Goal: Obtain resource: Download file/media

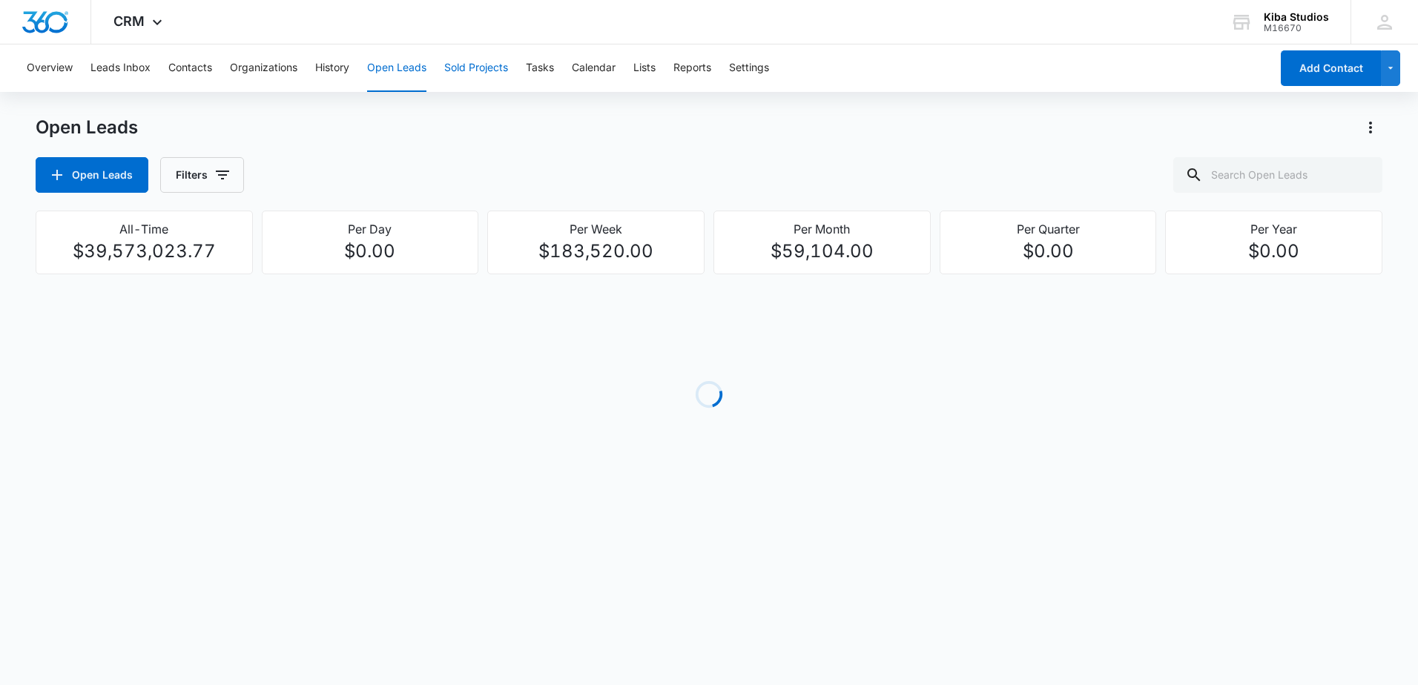
click at [476, 73] on button "Sold Projects" at bounding box center [476, 68] width 64 height 47
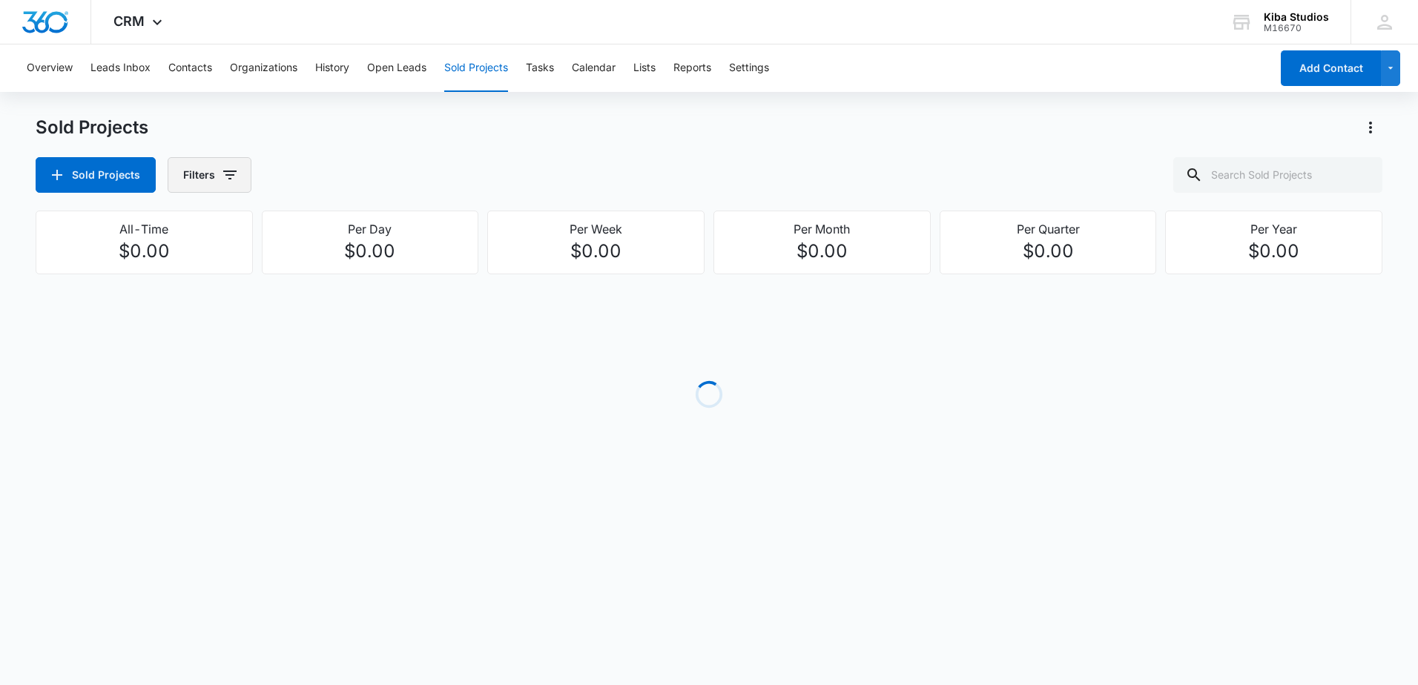
click at [236, 180] on button "Filters" at bounding box center [210, 175] width 84 height 36
click at [342, 268] on icon "Show Assigned To filters" at bounding box center [343, 268] width 18 height 18
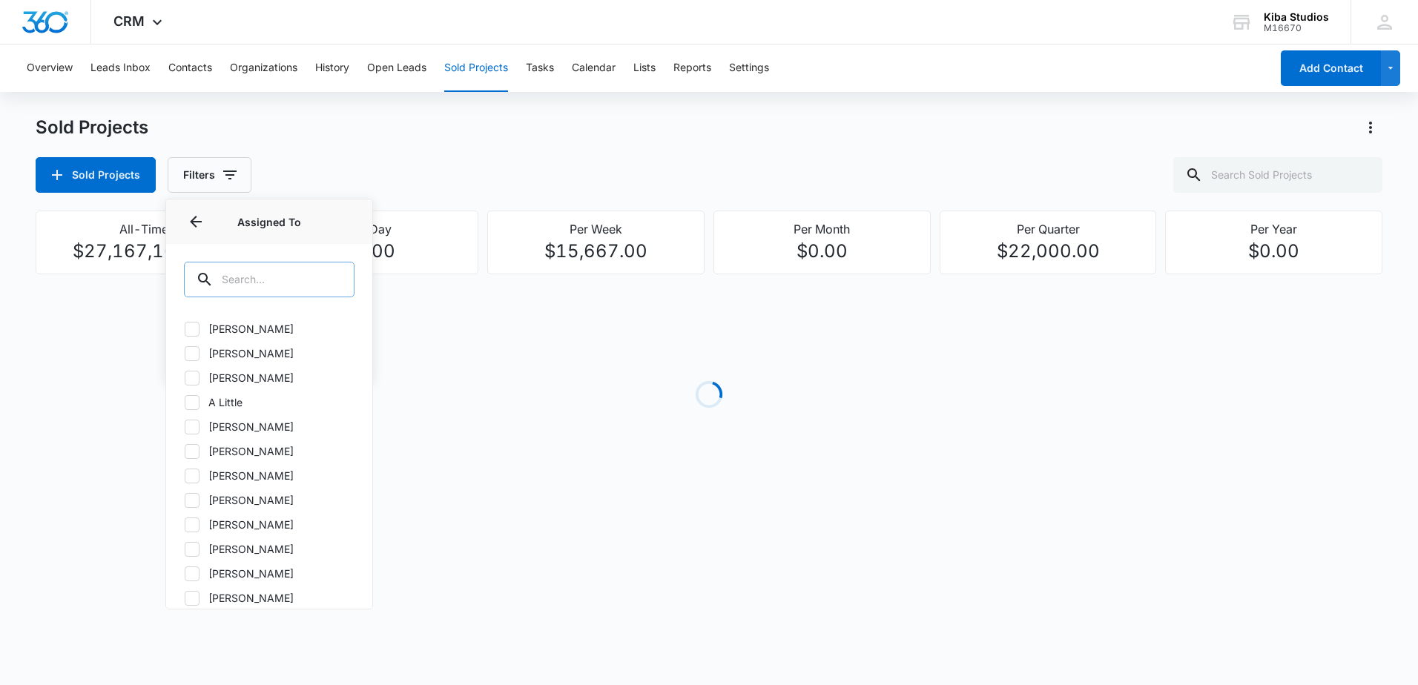
click at [313, 287] on input "text" at bounding box center [269, 280] width 171 height 36
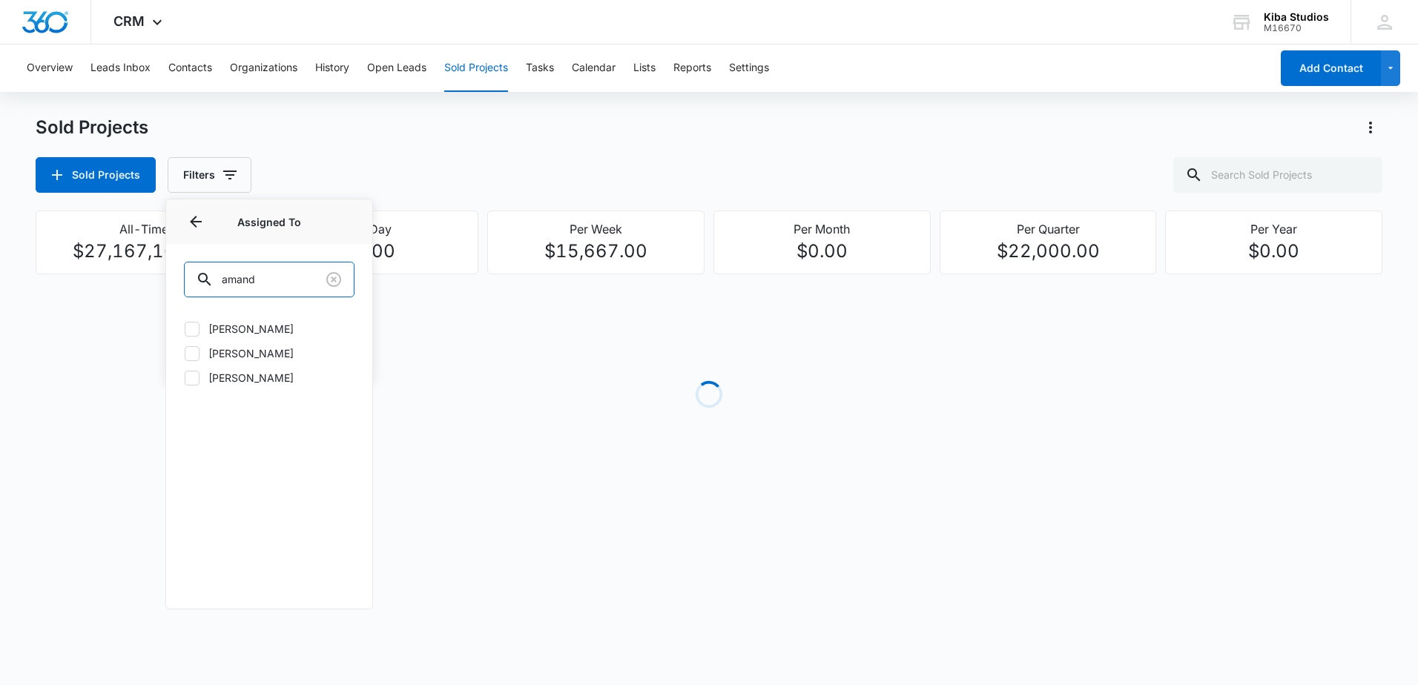
type input "amand"
click at [257, 330] on label "[PERSON_NAME]" at bounding box center [269, 329] width 171 height 16
click at [185, 329] on input "[PERSON_NAME]" at bounding box center [184, 329] width 1 height 1
checkbox input "true"
click at [368, 180] on div "Sold Projects Filters (1) Assigned By Assigned To 1 Assigned To (1) amand [PERS…" at bounding box center [709, 175] width 1347 height 36
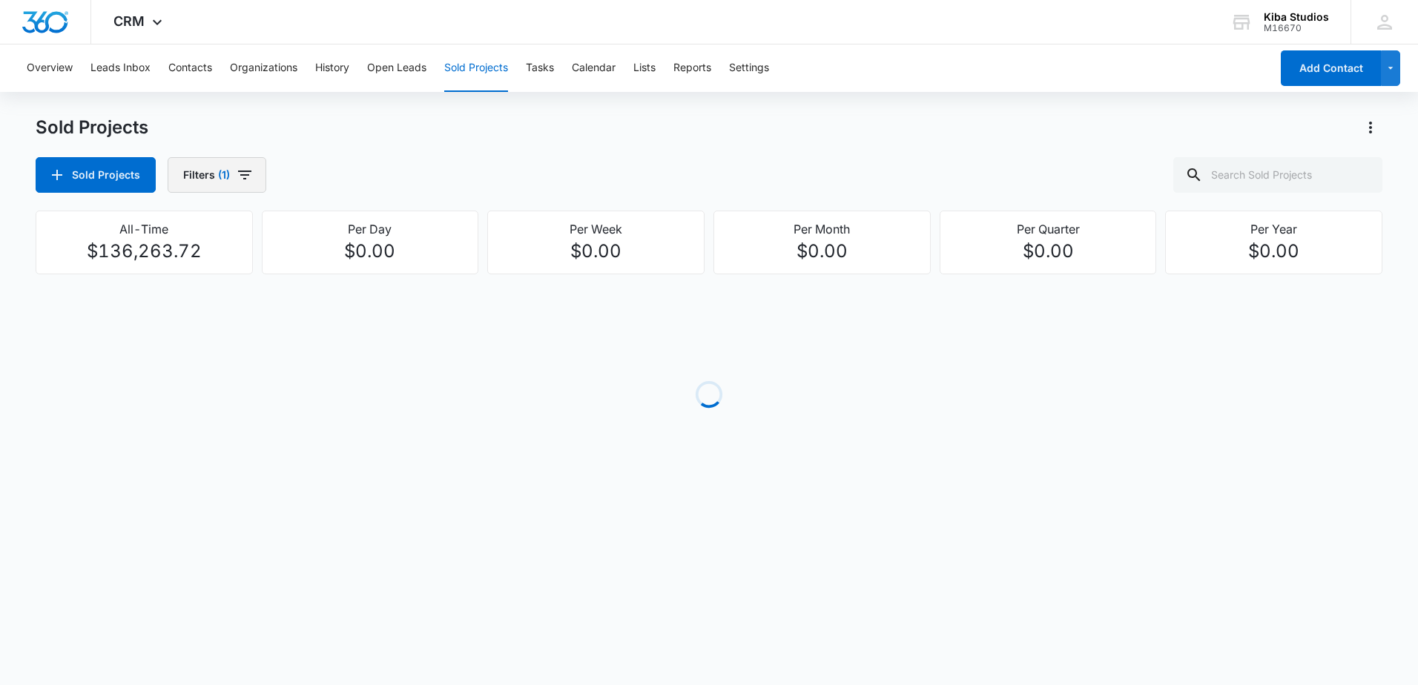
click at [248, 184] on span "button" at bounding box center [245, 175] width 18 height 18
click at [345, 306] on icon "Show Project Status filters" at bounding box center [343, 306] width 18 height 18
click at [217, 364] on div "Complete In Process" at bounding box center [269, 350] width 206 height 76
click at [225, 356] on label "In Process" at bounding box center [269, 354] width 171 height 16
click at [185, 354] on input "In Process" at bounding box center [184, 353] width 1 height 1
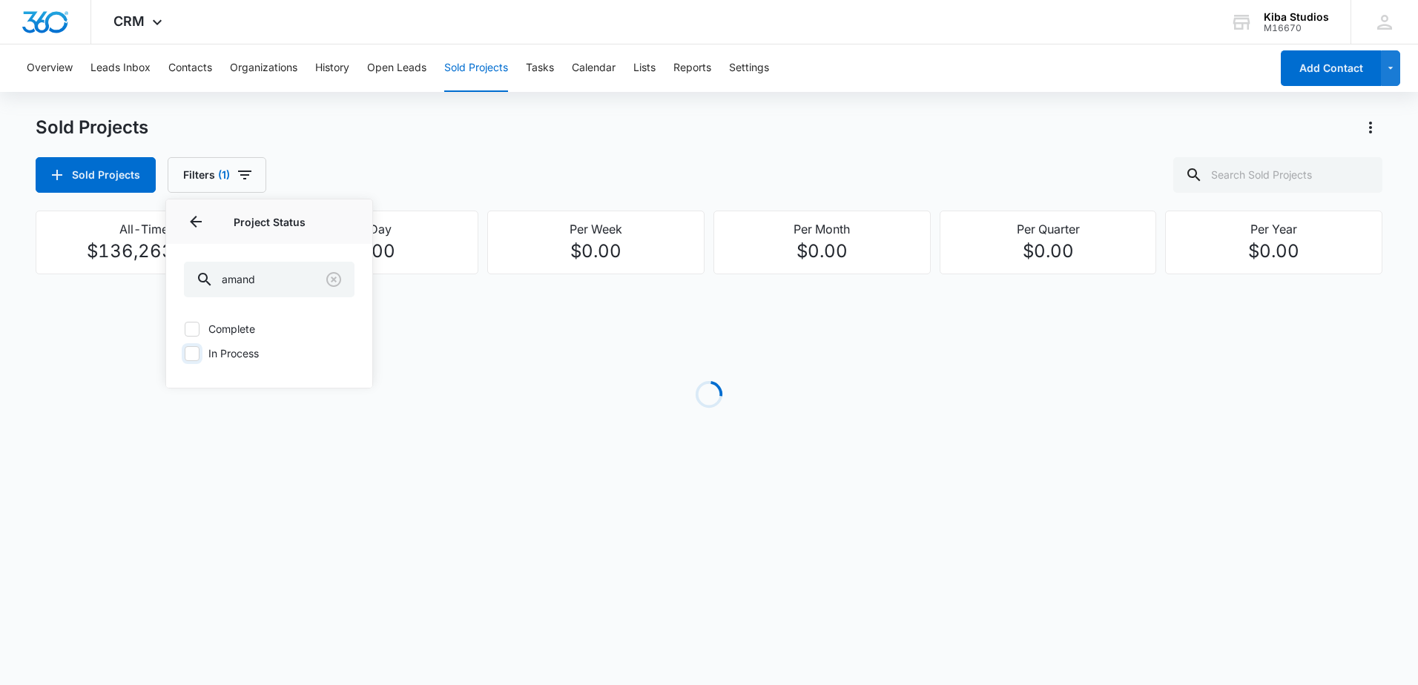
checkbox input "true"
click at [418, 183] on div "Sold Projects Filters (2) Assigned By Assigned To 1 Project Status 1 Project St…" at bounding box center [709, 175] width 1347 height 36
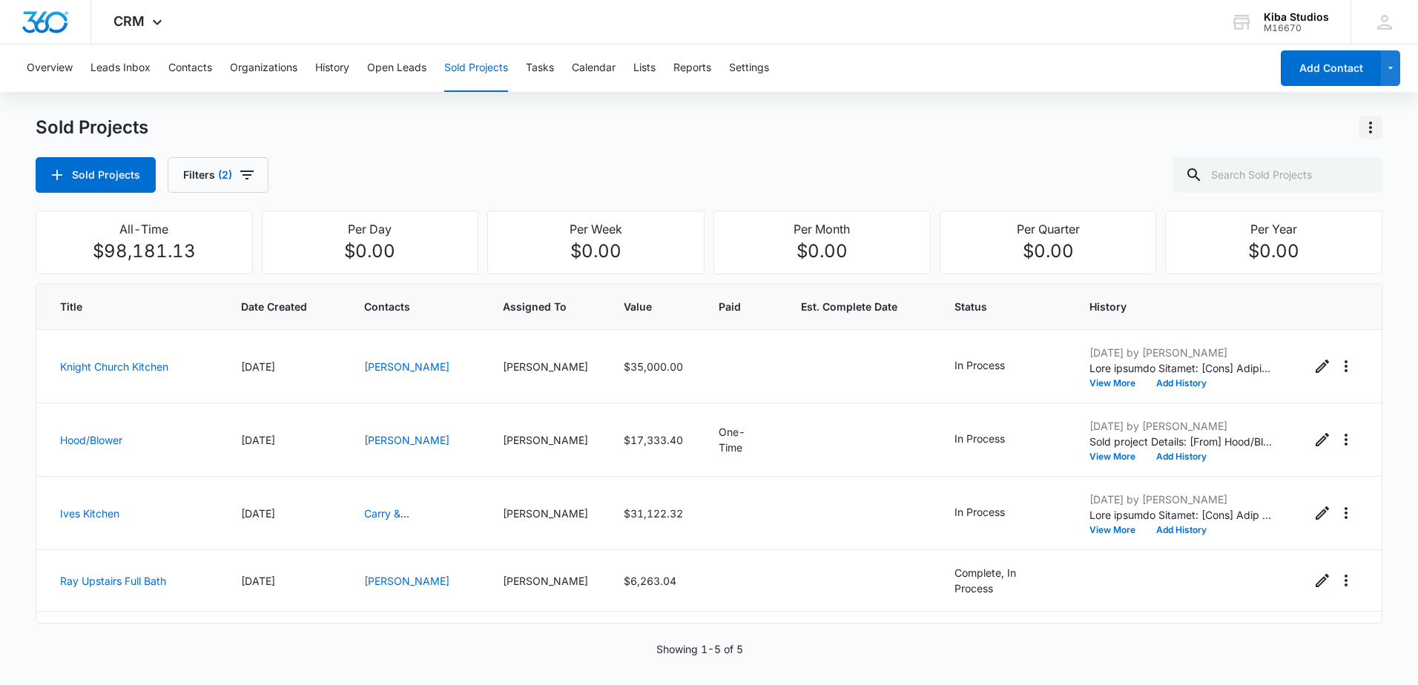
click at [1375, 128] on icon "Actions" at bounding box center [1371, 128] width 18 height 18
click at [1286, 188] on div "Export Sold Projects" at bounding box center [1283, 191] width 125 height 10
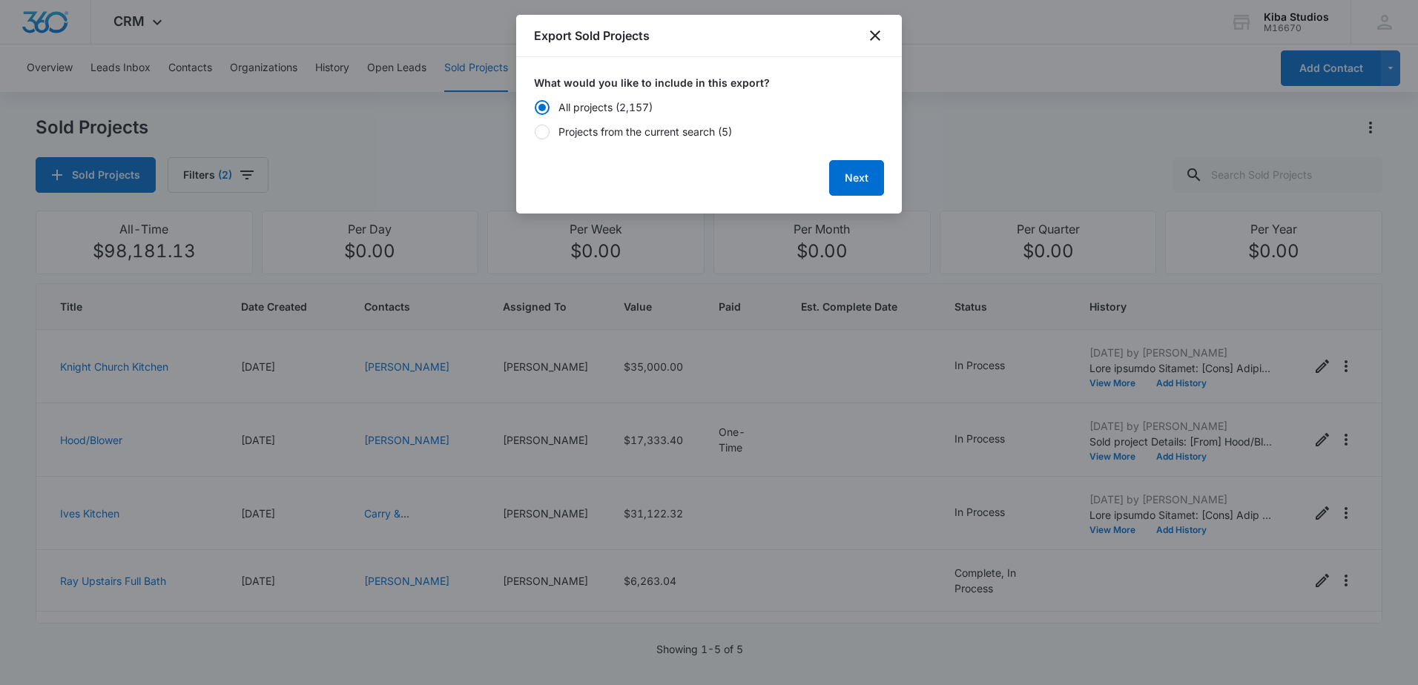
click at [657, 131] on div "Projects from the current search (5)" at bounding box center [646, 132] width 174 height 16
click at [535, 131] on input "Projects from the current search (5)" at bounding box center [534, 131] width 1 height 1
radio input "false"
radio input "true"
click at [847, 167] on button "Next" at bounding box center [856, 178] width 55 height 36
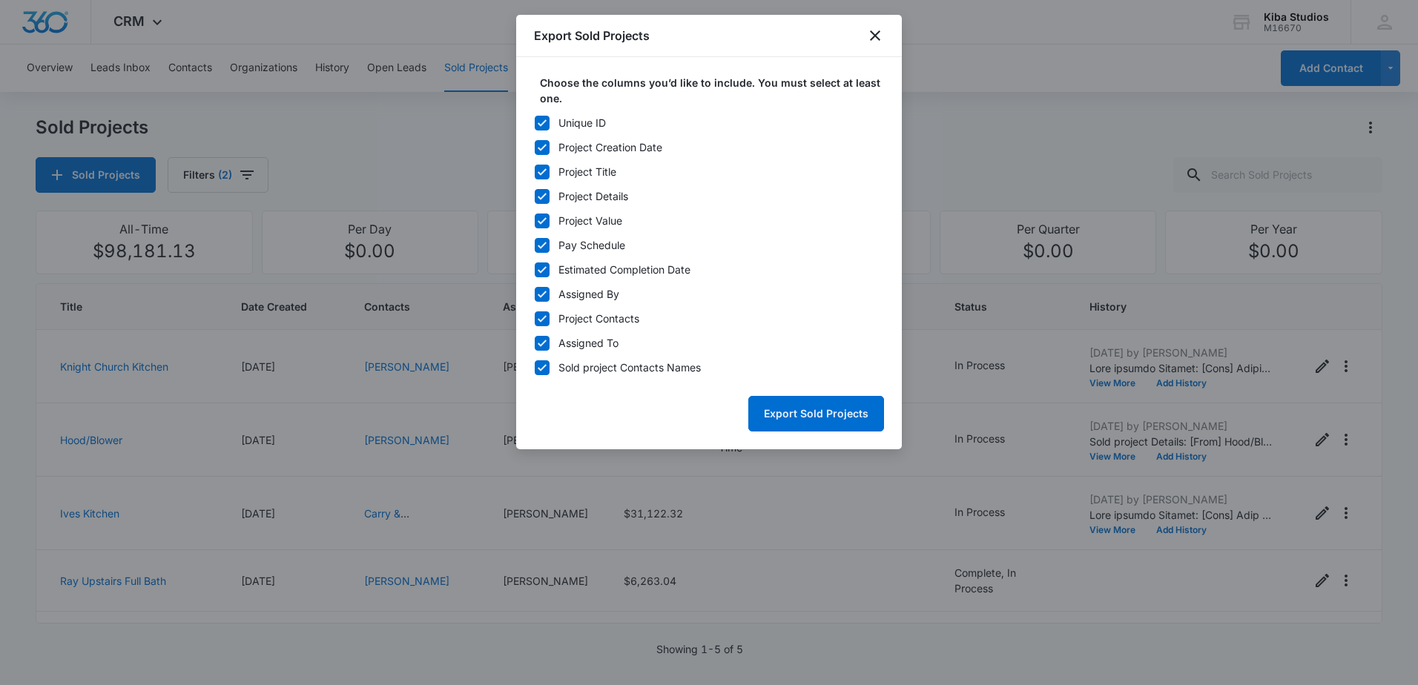
click at [576, 123] on div "Unique ID" at bounding box center [582, 123] width 47 height 16
click at [535, 123] on input "Unique ID" at bounding box center [534, 122] width 1 height 1
checkbox input "false"
click at [573, 245] on div "Pay Schedule" at bounding box center [592, 245] width 67 height 16
click at [535, 245] on input "Pay Schedule" at bounding box center [534, 245] width 1 height 1
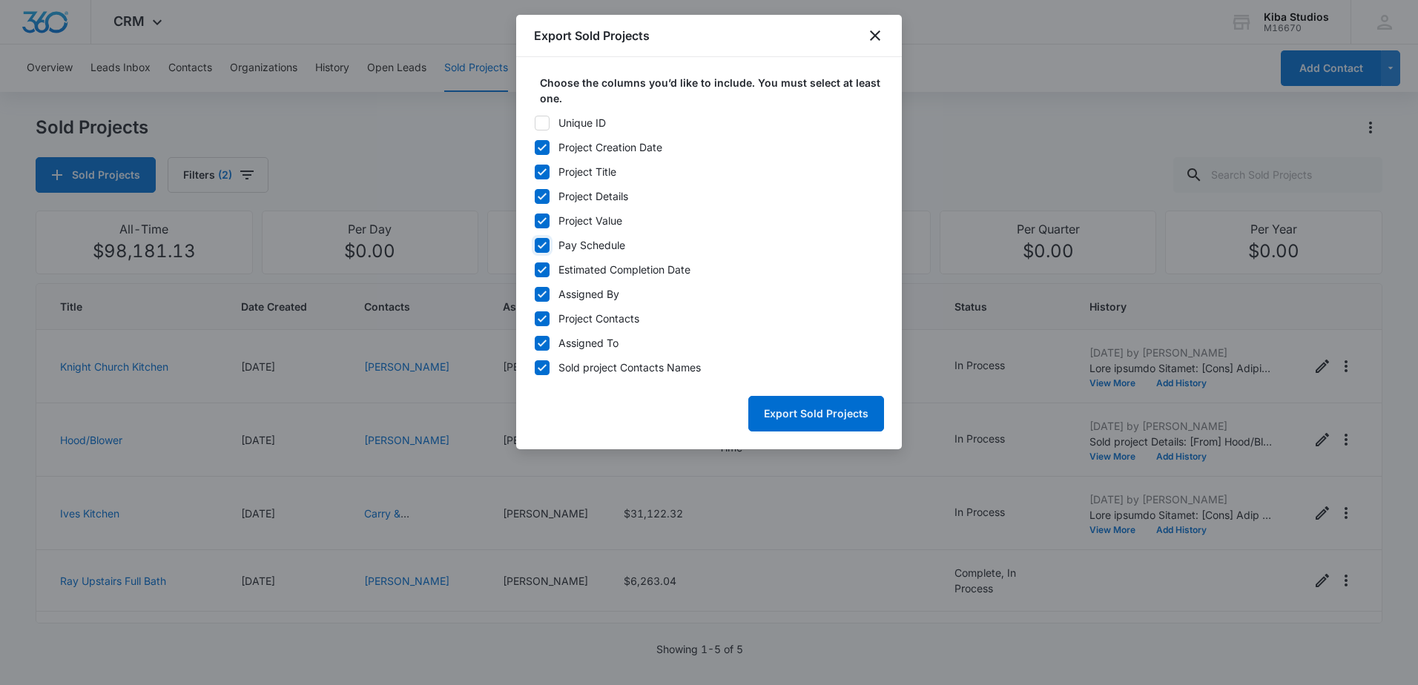
checkbox input "false"
click at [574, 266] on div "Estimated Completion Date" at bounding box center [625, 270] width 132 height 16
click at [535, 269] on input "Estimated Completion Date" at bounding box center [534, 269] width 1 height 1
checkbox input "false"
click at [576, 295] on div "Assigned By" at bounding box center [589, 294] width 61 height 16
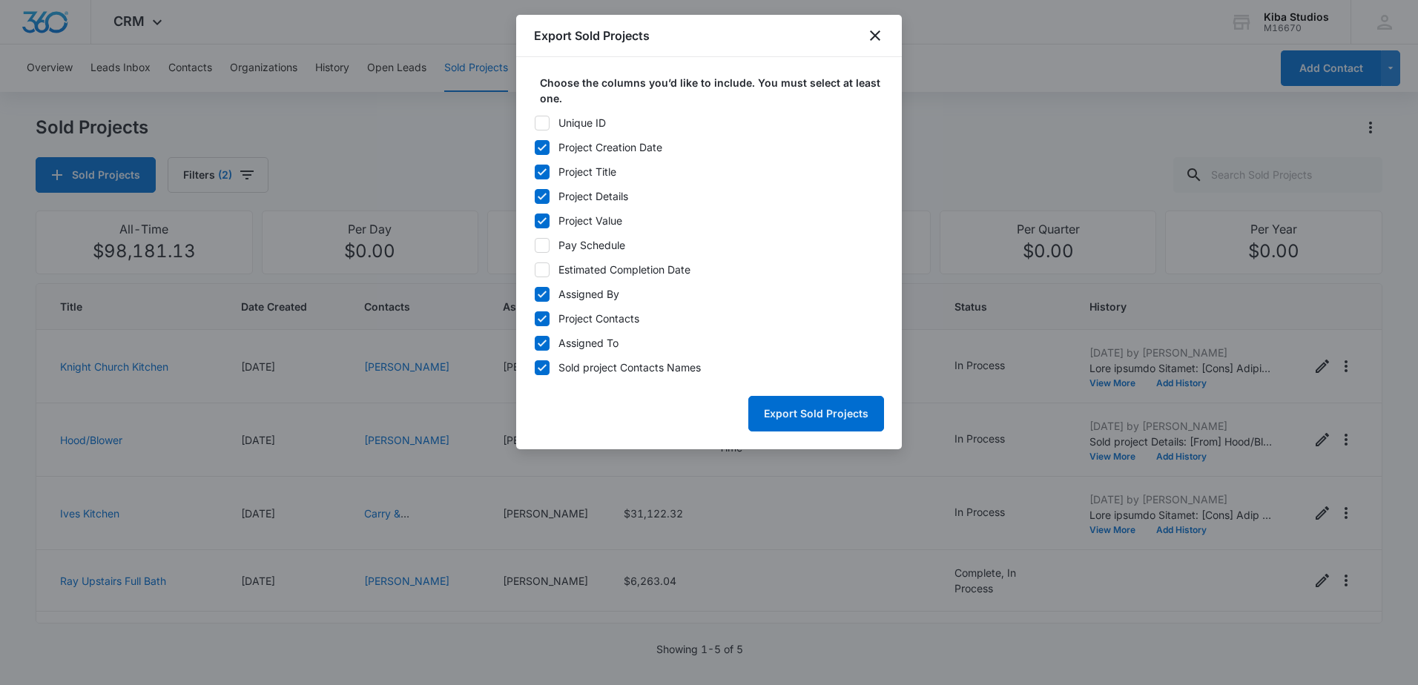
click at [535, 295] on input "Assigned By" at bounding box center [534, 294] width 1 height 1
checkbox input "false"
click at [583, 318] on div "Project Contacts" at bounding box center [599, 319] width 81 height 16
click at [535, 318] on input "Project Contacts" at bounding box center [534, 318] width 1 height 1
checkbox input "false"
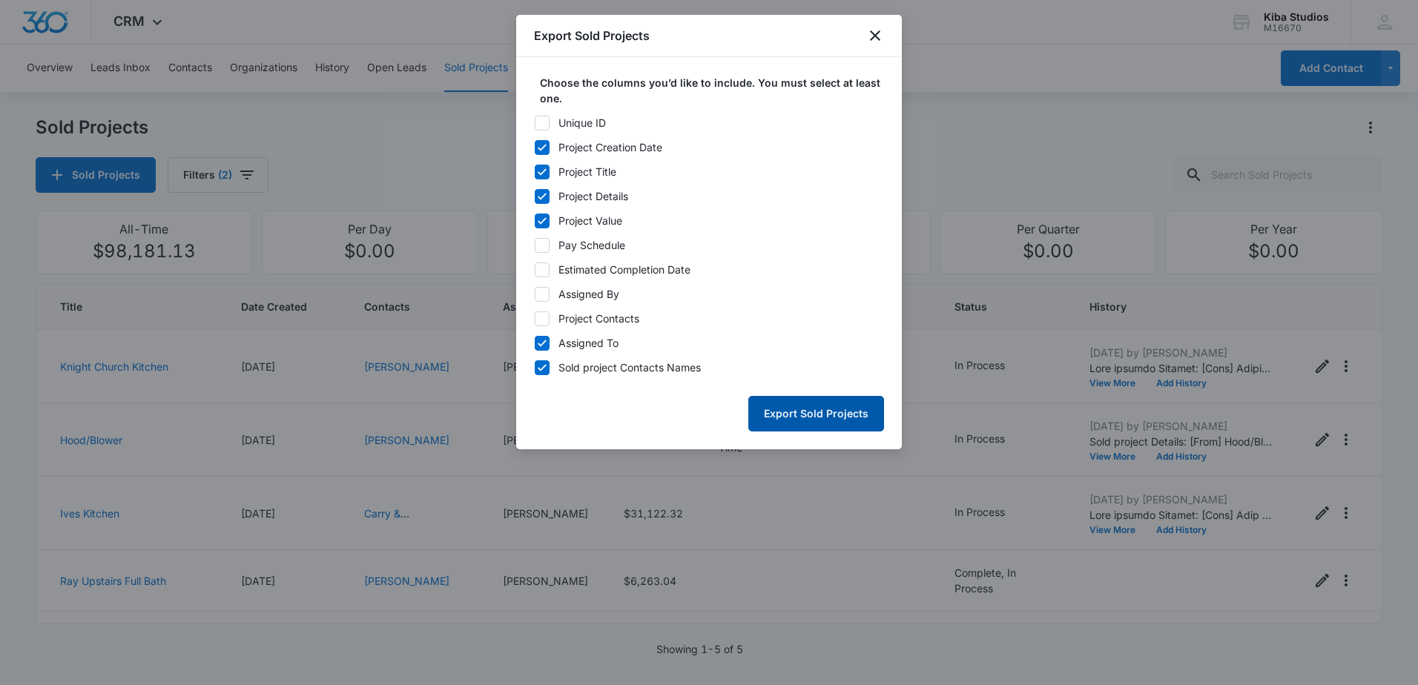
click at [842, 414] on button "Export Sold Projects" at bounding box center [817, 414] width 136 height 36
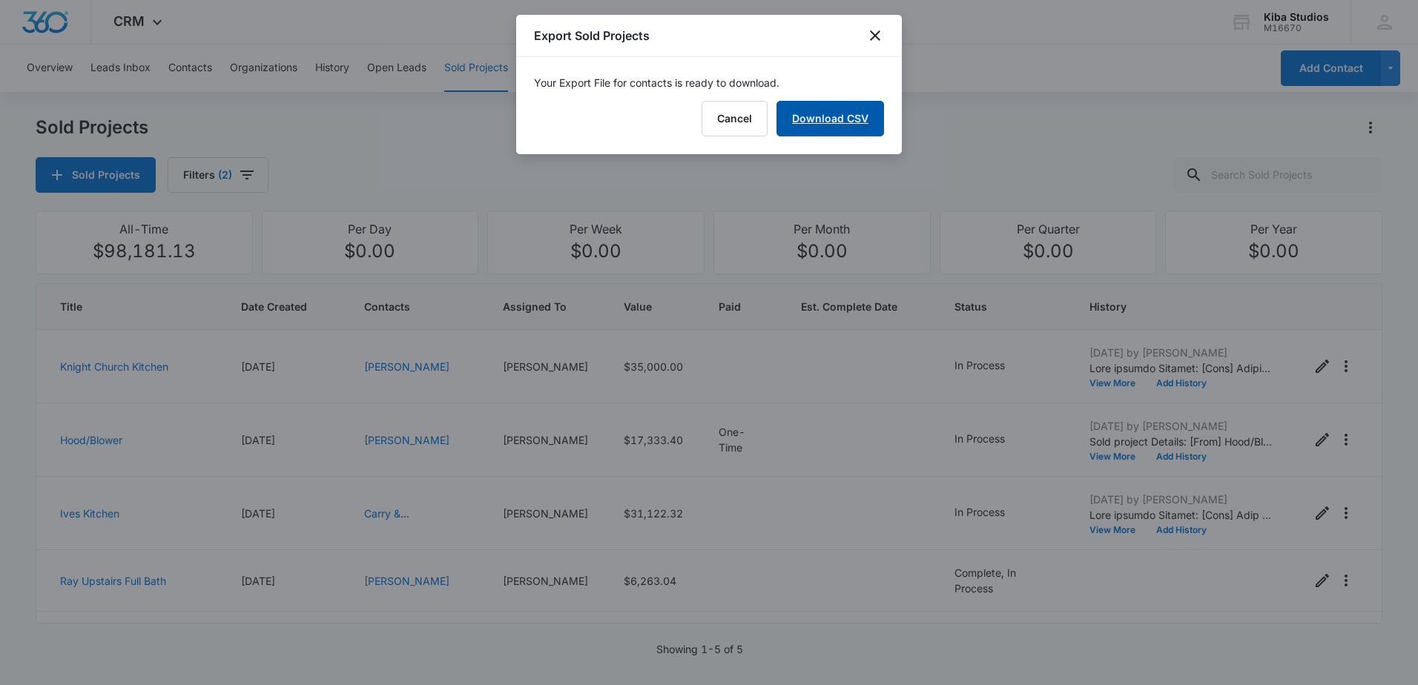
click at [839, 113] on link "Download CSV" at bounding box center [831, 119] width 108 height 36
click at [871, 33] on icon "close" at bounding box center [875, 36] width 18 height 18
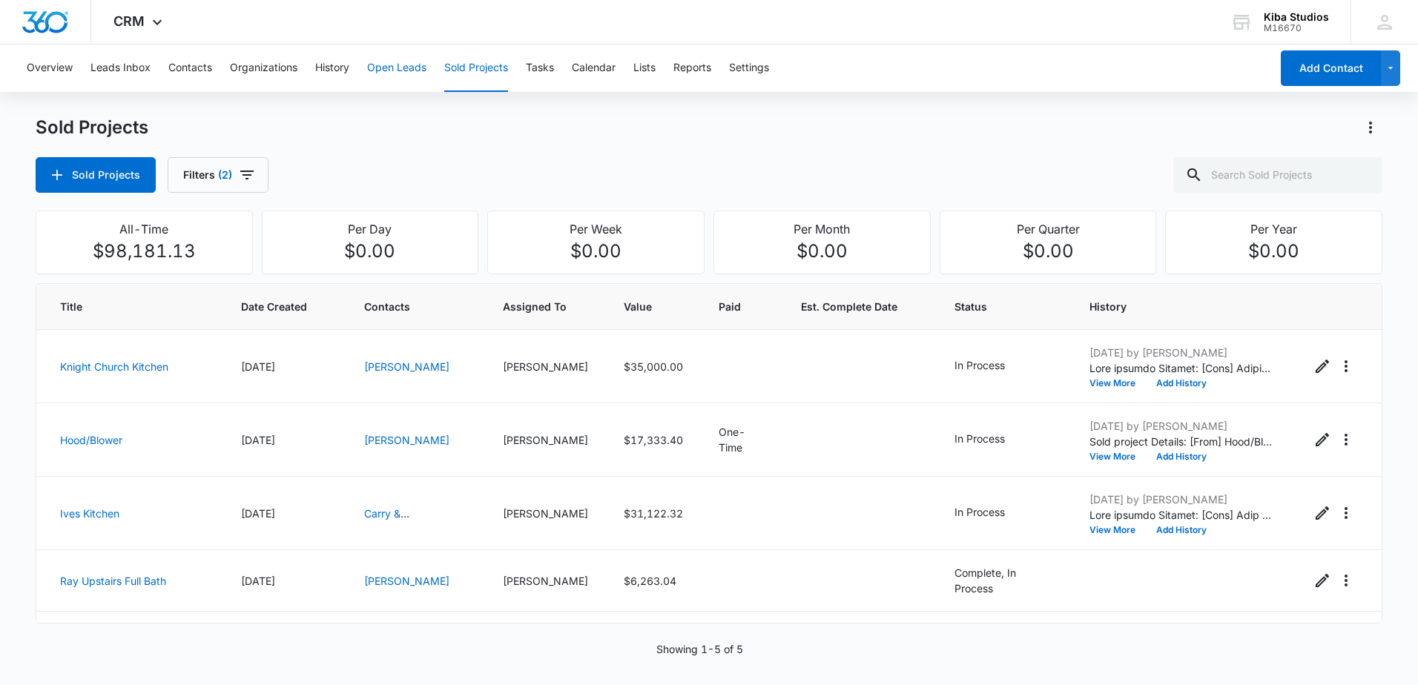
click at [411, 71] on button "Open Leads" at bounding box center [396, 68] width 59 height 47
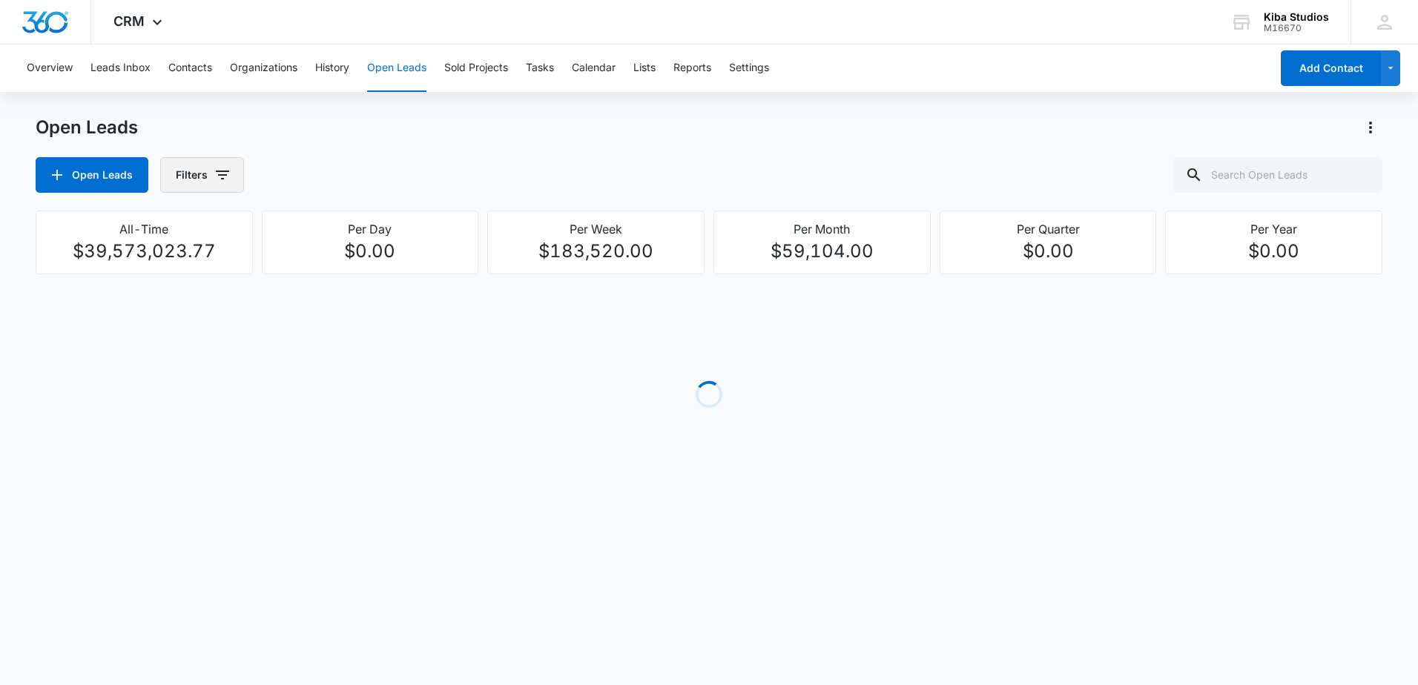
click at [222, 174] on icon "button" at bounding box center [223, 175] width 18 height 18
click at [331, 274] on icon "Show Assigned To filters" at bounding box center [336, 268] width 18 height 18
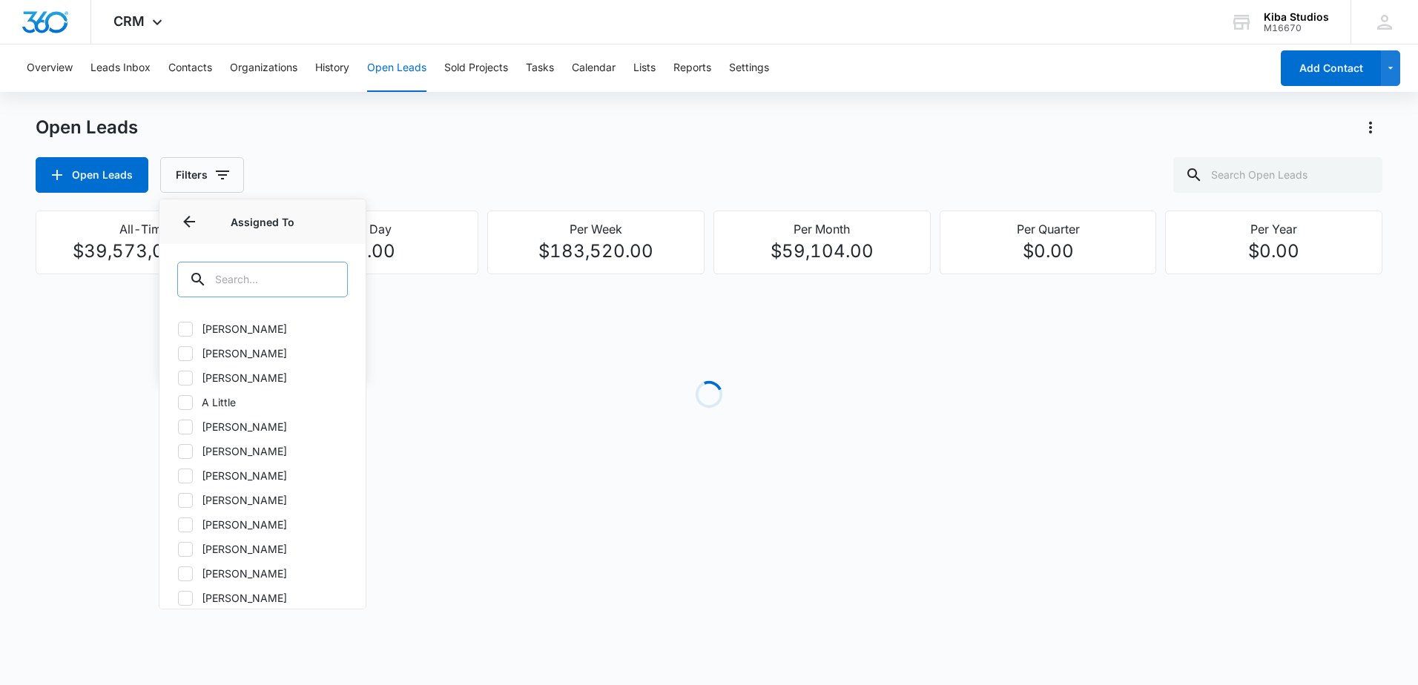
click at [268, 277] on input "text" at bounding box center [262, 280] width 171 height 36
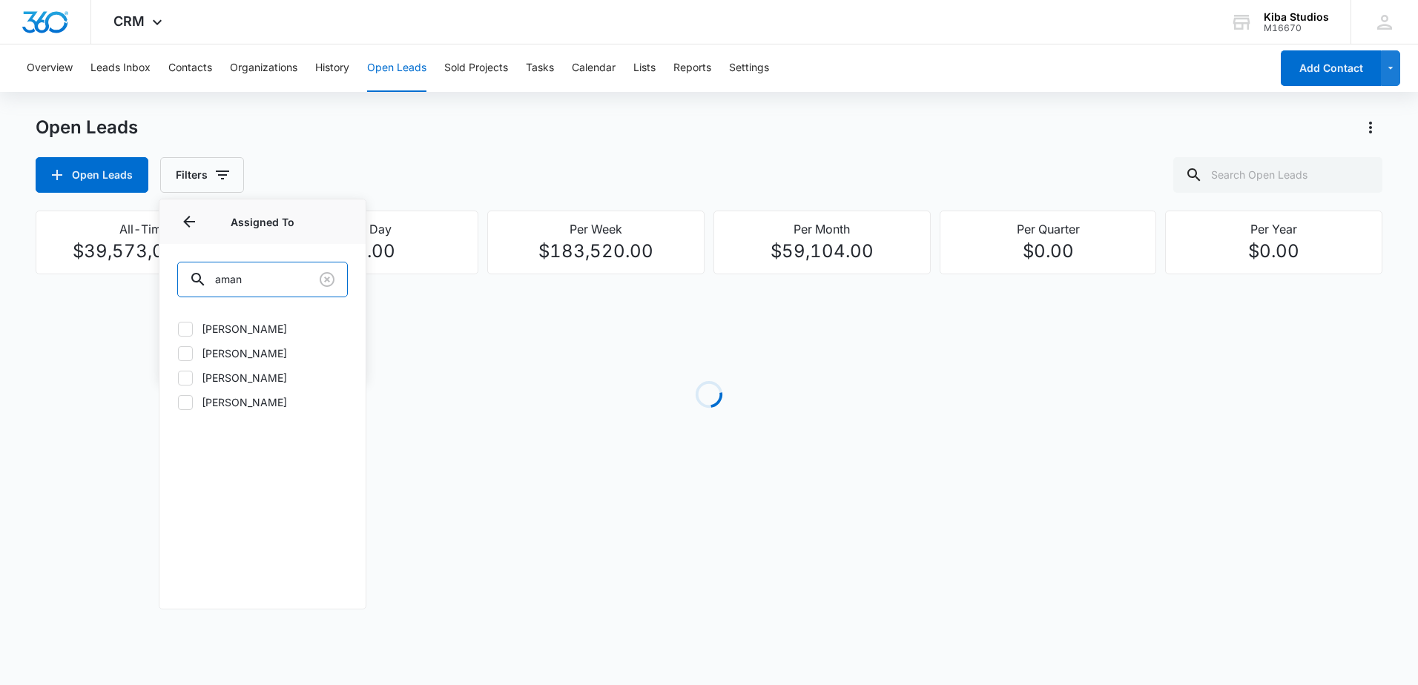
type input "aman"
click at [211, 326] on label "[PERSON_NAME]" at bounding box center [262, 329] width 171 height 16
click at [178, 329] on input "[PERSON_NAME]" at bounding box center [177, 329] width 1 height 1
checkbox input "true"
click at [237, 172] on icon "button" at bounding box center [237, 175] width 13 height 9
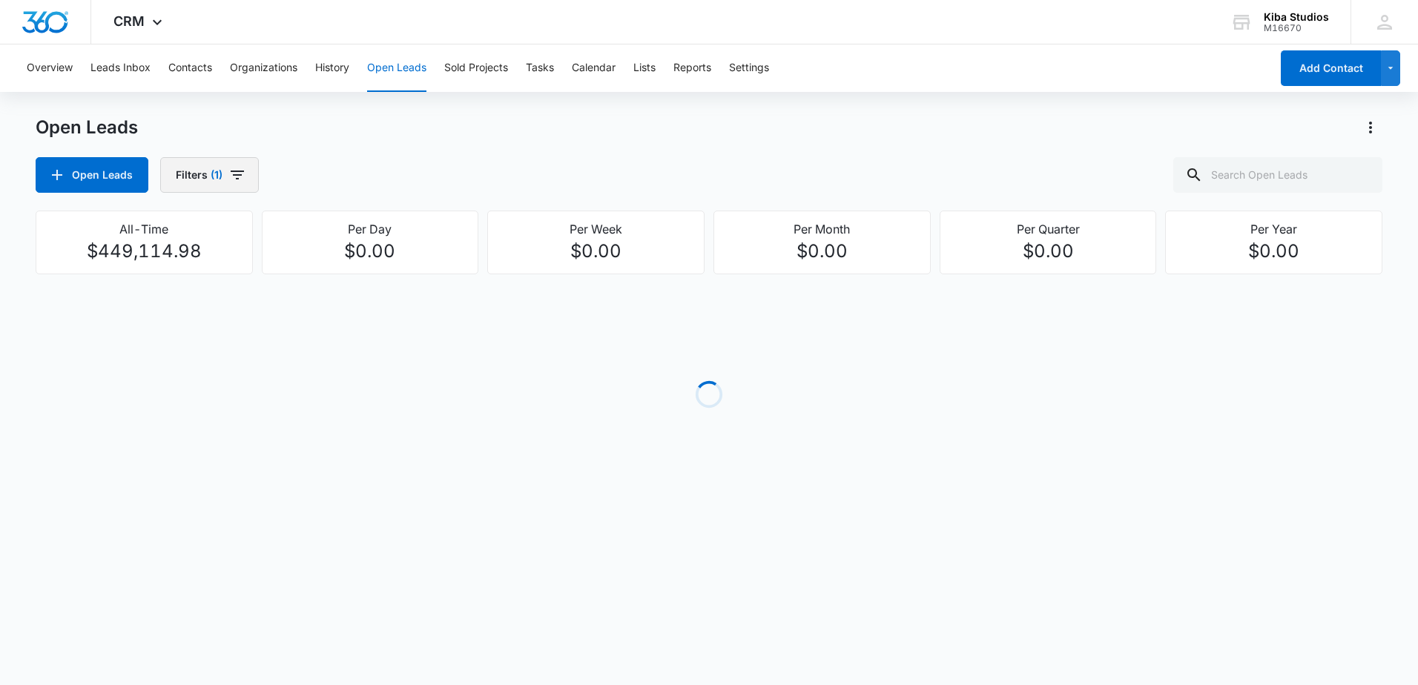
click at [239, 172] on icon "button" at bounding box center [237, 175] width 13 height 9
click at [335, 300] on icon "Show Open Lead Status filters" at bounding box center [336, 306] width 18 height 18
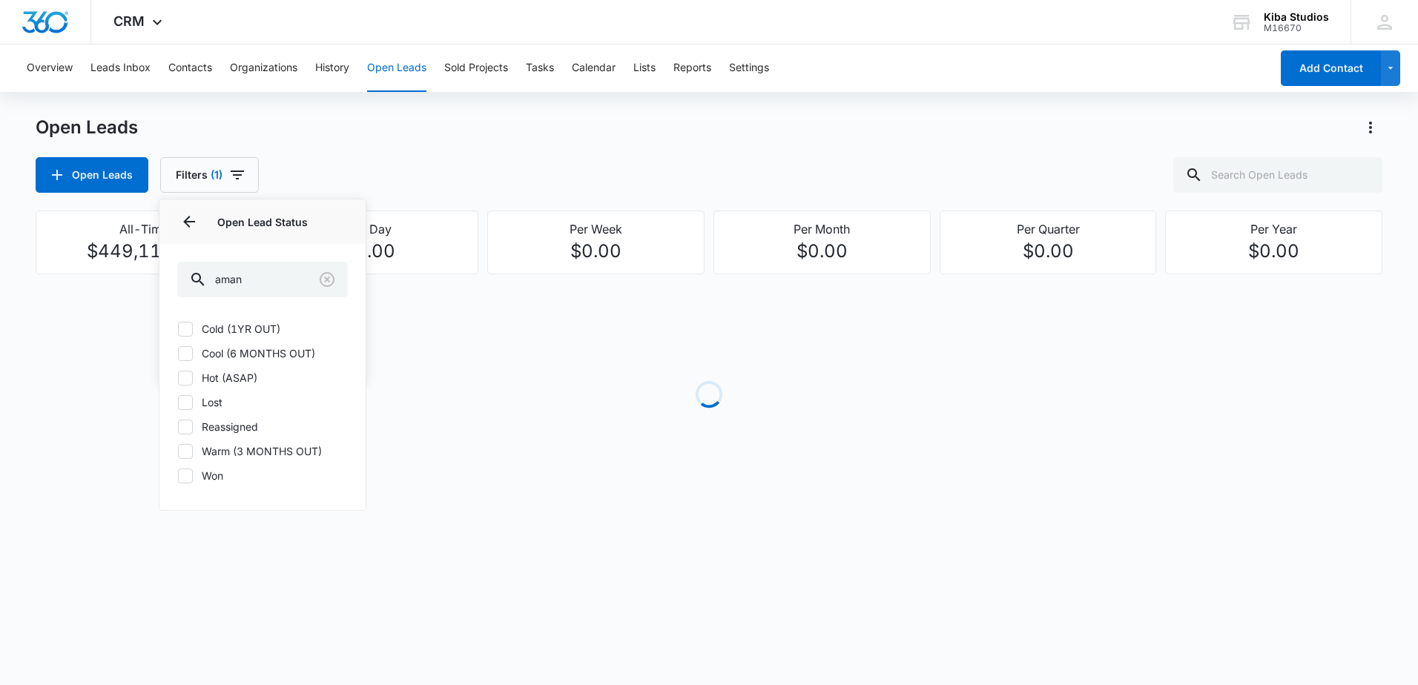
click at [257, 332] on label "Cold (1YR OUT)" at bounding box center [262, 329] width 171 height 16
click at [178, 329] on input "Cold (1YR OUT)" at bounding box center [177, 329] width 1 height 1
checkbox input "true"
click at [251, 355] on label "Cool (6 MONTHS OUT)" at bounding box center [262, 354] width 171 height 16
click at [178, 354] on input "Cool (6 MONTHS OUT)" at bounding box center [177, 353] width 1 height 1
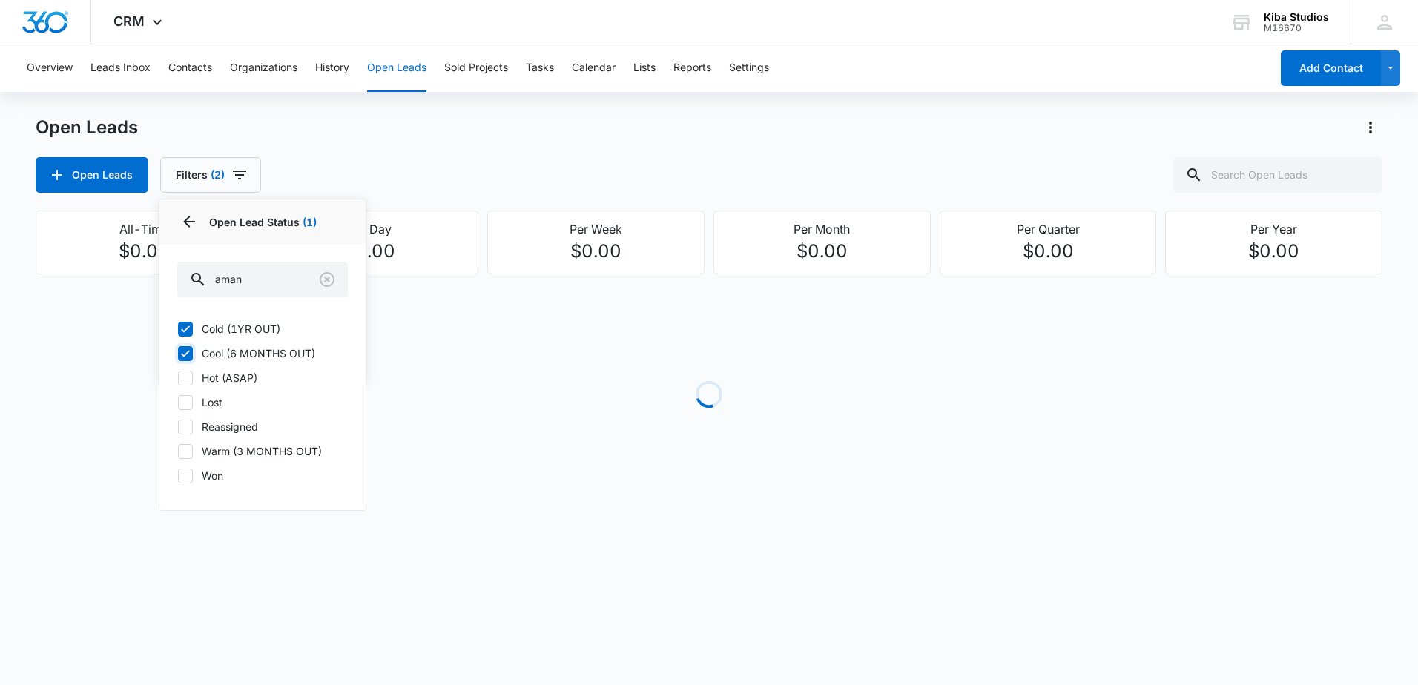
checkbox input "true"
click at [234, 378] on label "Hot (ASAP)" at bounding box center [262, 378] width 171 height 16
click at [178, 378] on input "Hot (ASAP)" at bounding box center [177, 378] width 1 height 1
checkbox input "true"
click at [248, 454] on label "Warm (3 MONTHS OUT)" at bounding box center [262, 452] width 171 height 16
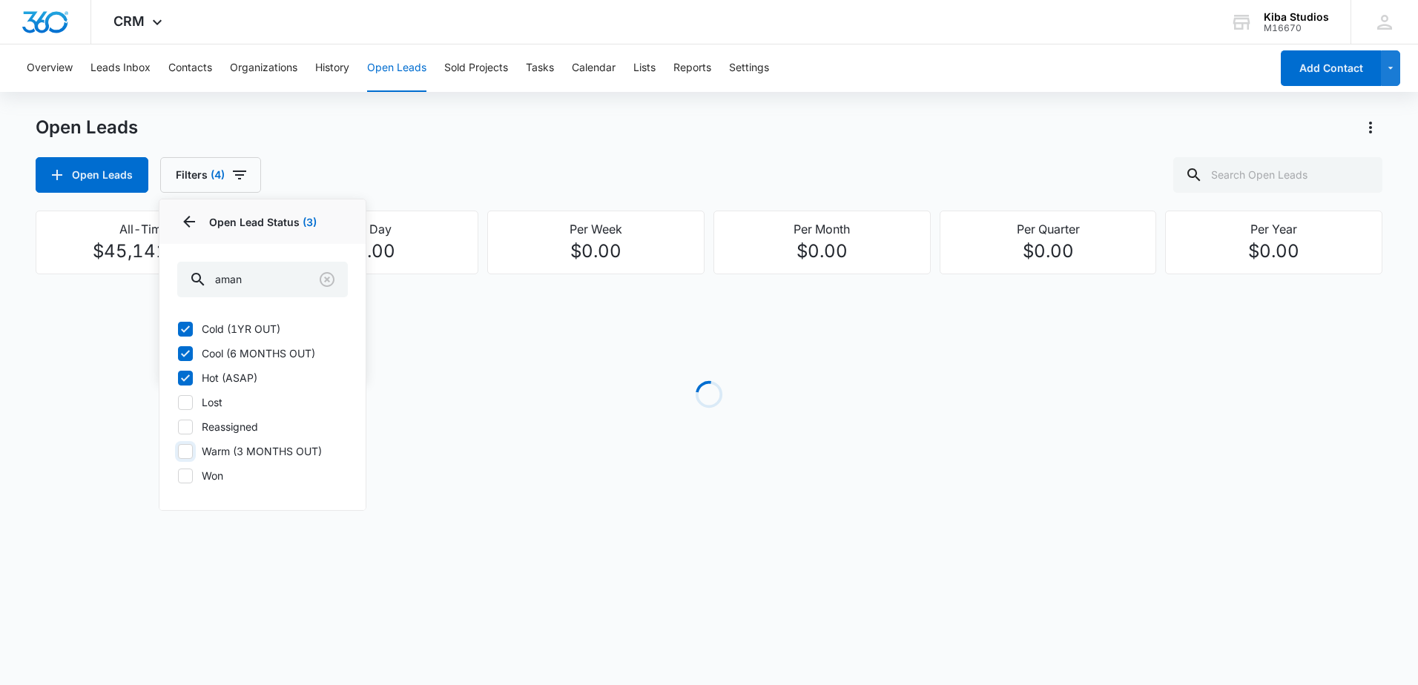
click at [178, 452] on input "Warm (3 MONTHS OUT)" at bounding box center [177, 451] width 1 height 1
checkbox input "true"
click at [404, 170] on div "Open Leads Filters (5) Assigned By Assigned To 1 Open Lead Status 4 Open Lead S…" at bounding box center [709, 175] width 1347 height 36
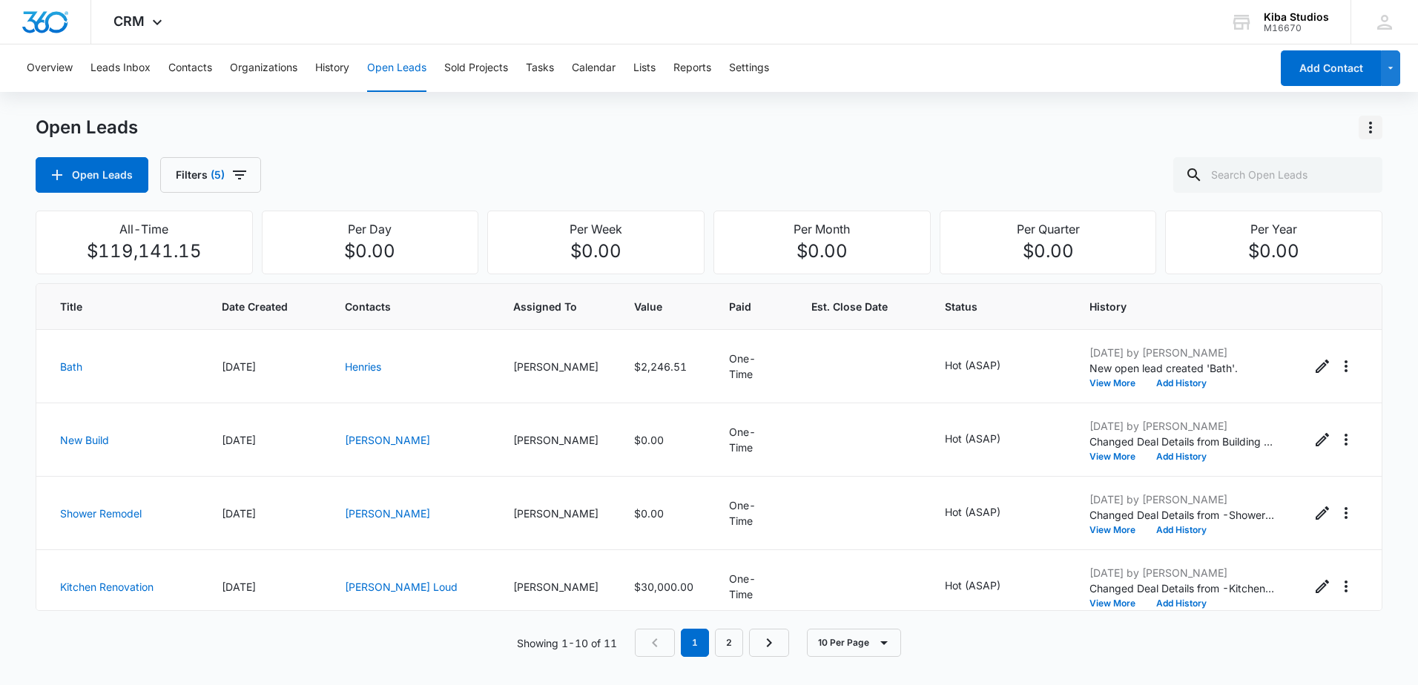
click at [1369, 132] on icon "Actions" at bounding box center [1371, 128] width 18 height 18
click at [1256, 191] on div "Export Open Leads" at bounding box center [1286, 191] width 121 height 10
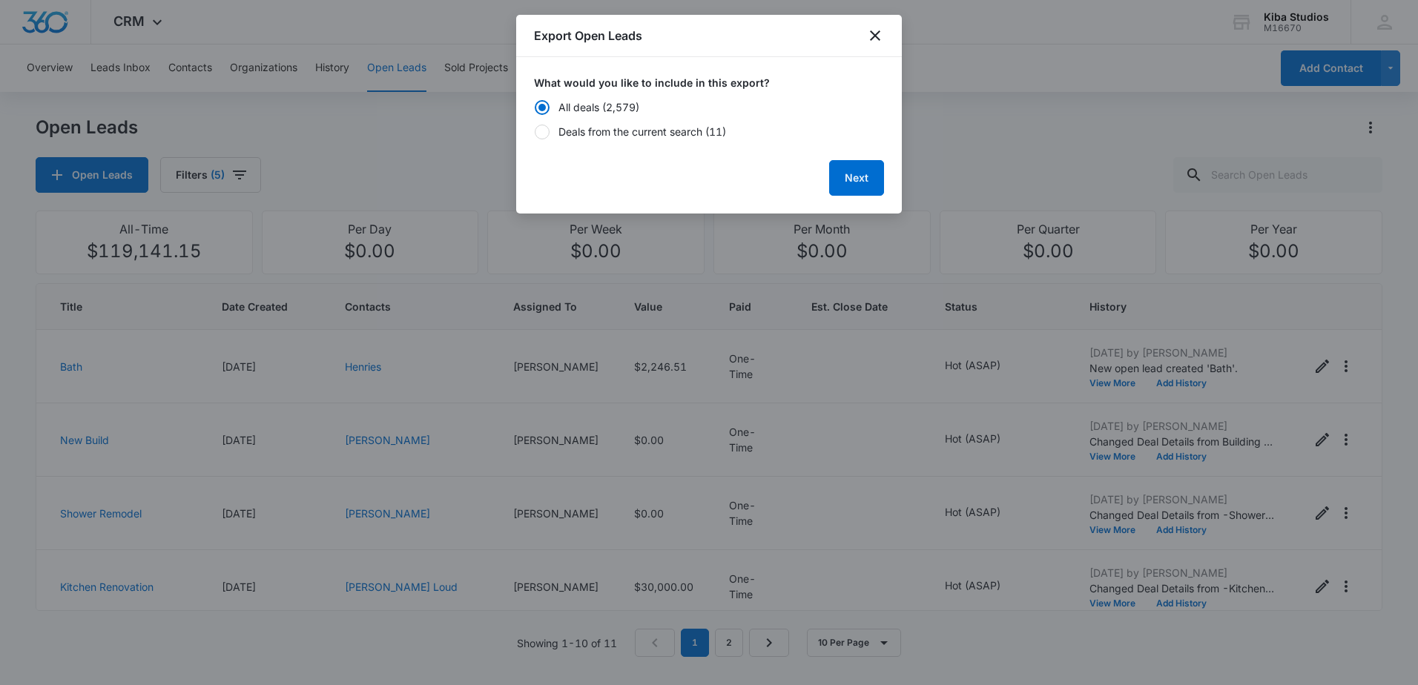
click at [596, 134] on div "Deals from the current search (11)" at bounding box center [643, 132] width 168 height 16
click at [535, 132] on input "Deals from the current search (11)" at bounding box center [534, 131] width 1 height 1
radio input "false"
radio input "true"
click at [848, 175] on button "Next" at bounding box center [856, 178] width 55 height 36
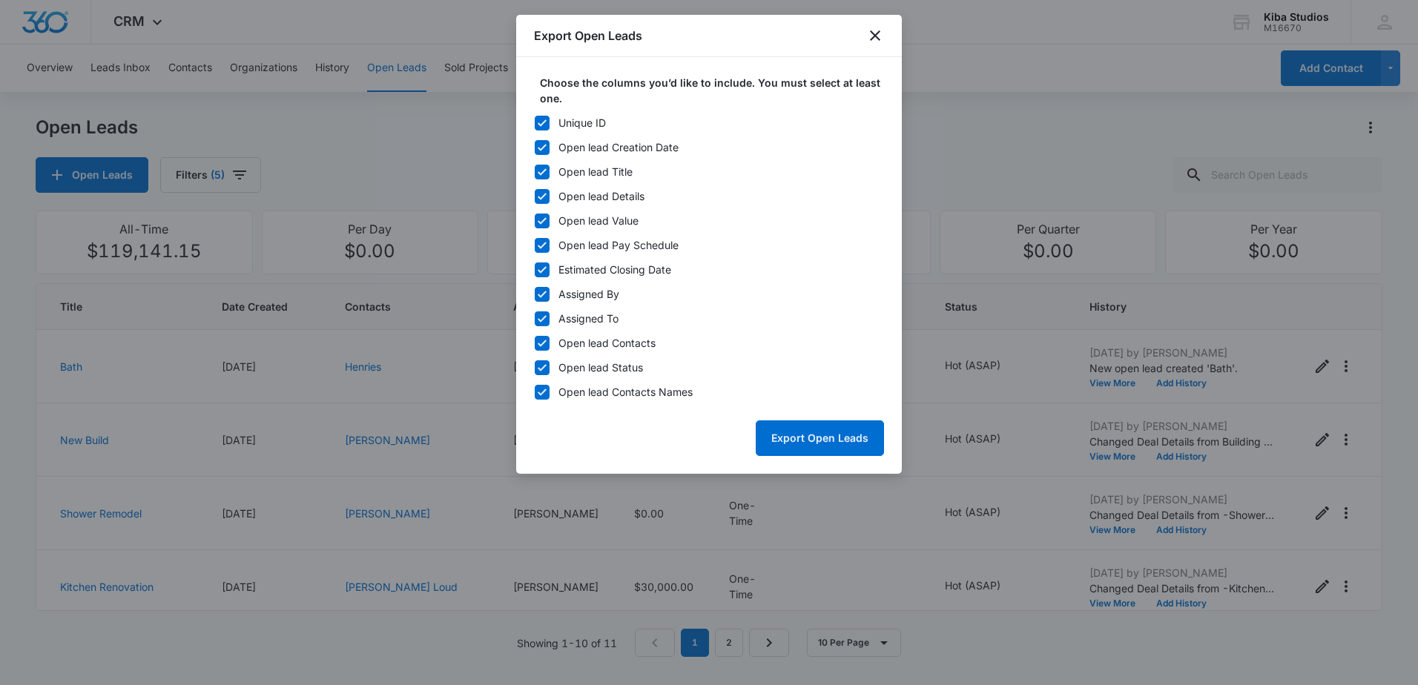
click at [562, 119] on div "Unique ID" at bounding box center [582, 123] width 47 height 16
click at [535, 122] on input "Unique ID" at bounding box center [534, 122] width 1 height 1
checkbox input "false"
click at [542, 246] on icon at bounding box center [542, 245] width 13 height 13
click at [535, 246] on input "Open lead Pay Schedule" at bounding box center [534, 245] width 1 height 1
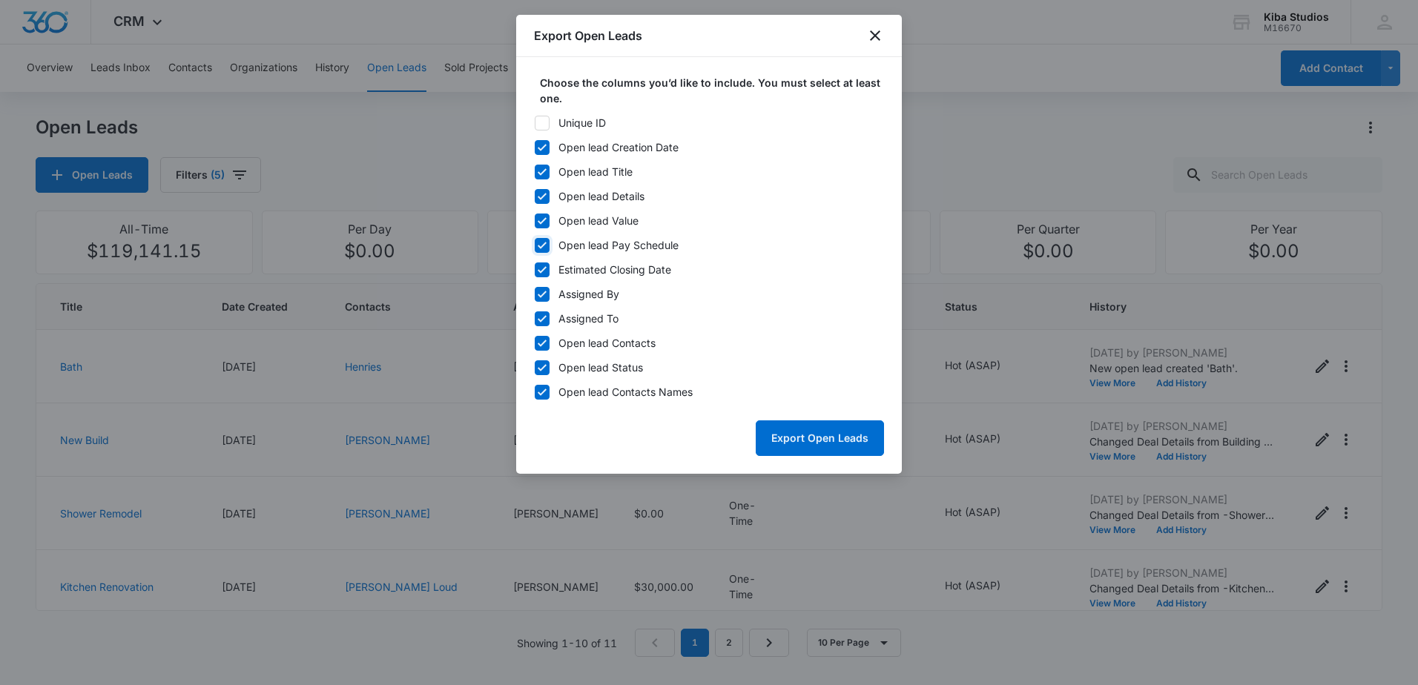
checkbox input "false"
click at [535, 263] on div at bounding box center [542, 270] width 15 height 15
click at [535, 269] on input "Estimated Closing Date" at bounding box center [534, 269] width 1 height 1
checkbox input "false"
click at [536, 289] on icon at bounding box center [542, 294] width 13 height 13
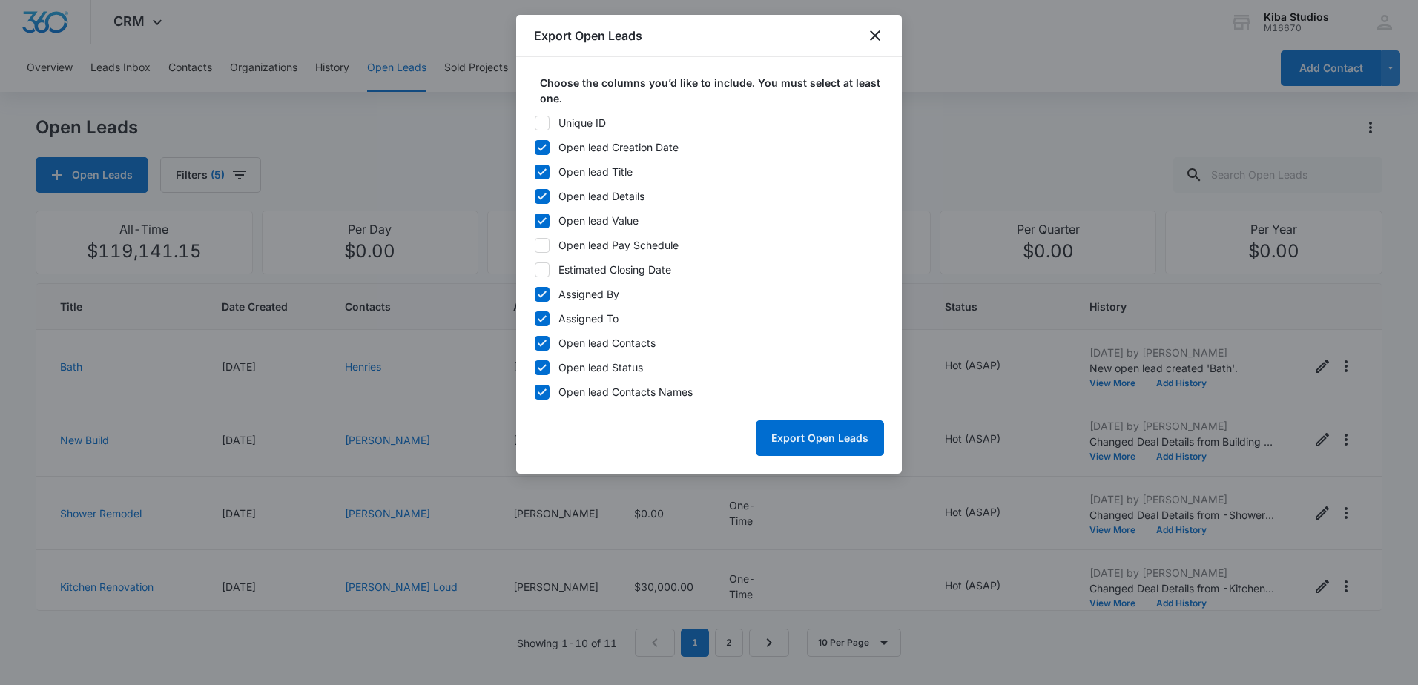
click at [535, 294] on input "Assigned By" at bounding box center [534, 294] width 1 height 1
checkbox input "false"
click at [543, 346] on icon at bounding box center [542, 343] width 13 height 13
click at [535, 343] on input "Open lead Contacts" at bounding box center [534, 343] width 1 height 1
checkbox input "false"
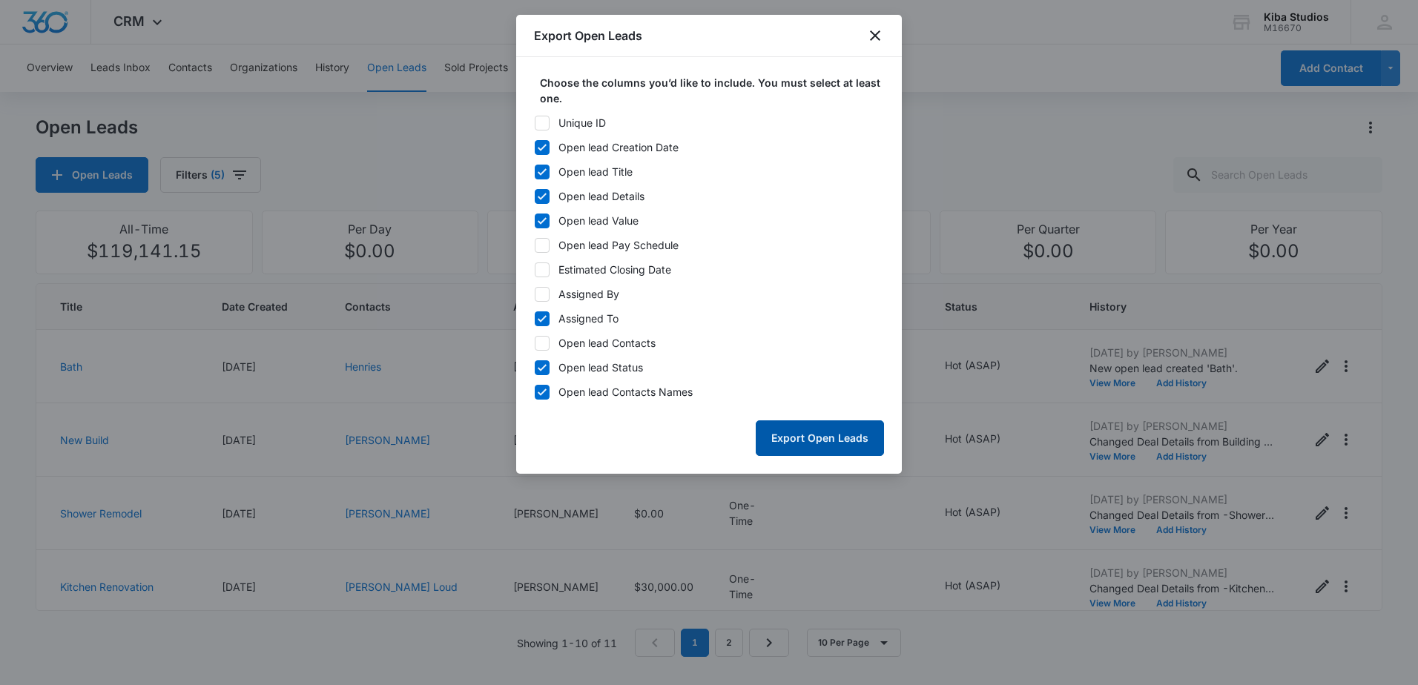
click at [821, 450] on button "Export Open Leads" at bounding box center [820, 439] width 128 height 36
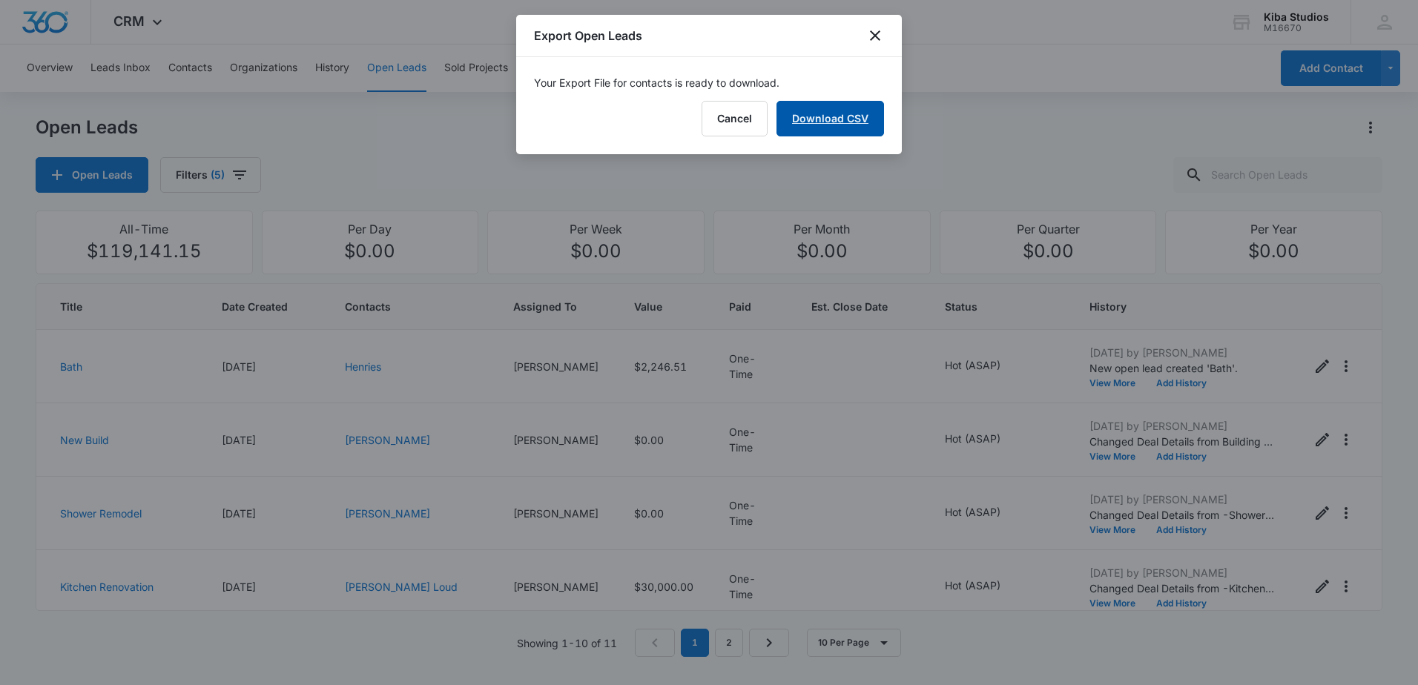
click at [867, 125] on link "Download CSV" at bounding box center [831, 119] width 108 height 36
click at [864, 33] on div "Export Open Leads" at bounding box center [709, 36] width 386 height 42
click at [868, 34] on icon "close" at bounding box center [875, 36] width 18 height 18
